Goal: Check status

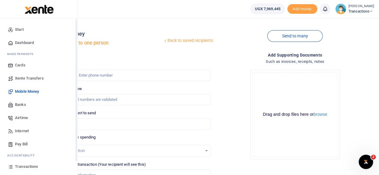
scroll to position [38, 0]
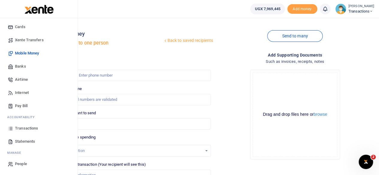
click at [23, 127] on span "Transactions" at bounding box center [26, 129] width 23 height 6
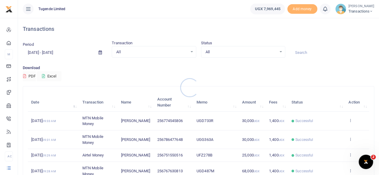
click at [318, 51] on div at bounding box center [189, 87] width 379 height 175
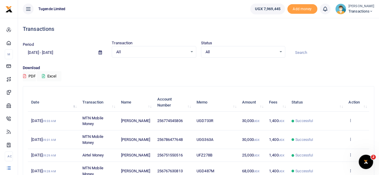
click at [318, 51] on input at bounding box center [332, 53] width 84 height 10
paste input "UGA722C"
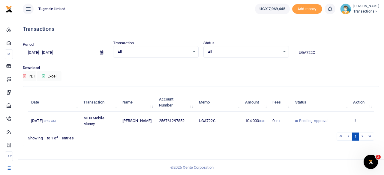
type input "UGA722C"
